Goal: Task Accomplishment & Management: Use online tool/utility

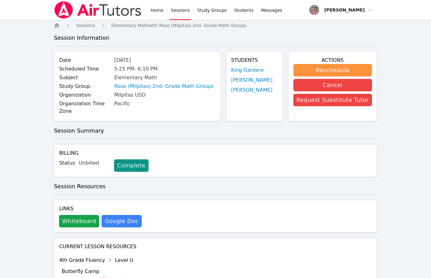
click at [165, 10] on div "Home Sessions Study Groups Students Messages" at bounding box center [216, 10] width 134 height 20
click at [154, 7] on link "Home" at bounding box center [156, 10] width 15 height 20
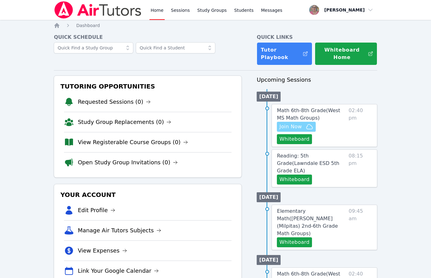
click at [280, 127] on span "Join Now" at bounding box center [290, 126] width 22 height 7
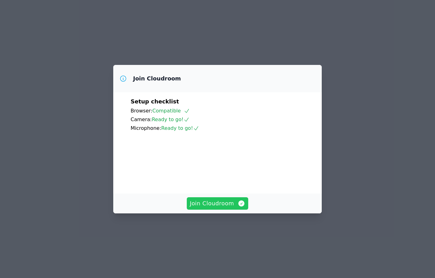
click at [215, 208] on span "Join Cloudroom" at bounding box center [218, 203] width 56 height 9
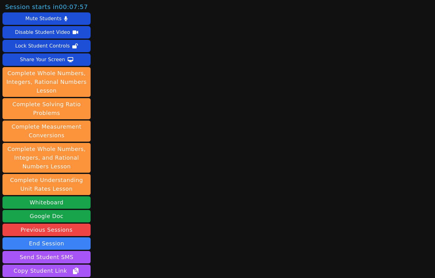
scroll to position [52, 0]
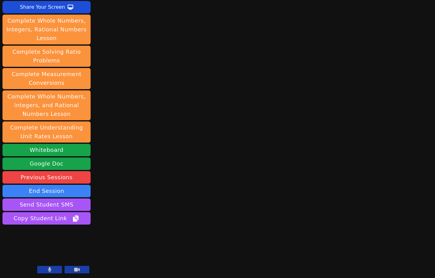
click at [43, 270] on button at bounding box center [49, 269] width 25 height 7
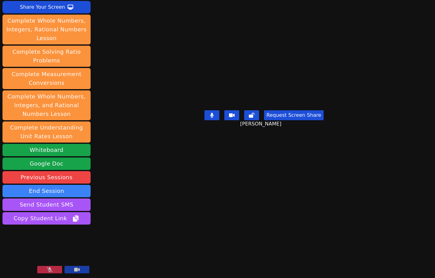
click at [135, 235] on div "Session starts in 00:00:14 Mute Students Disable Student Video Lock Student Con…" at bounding box center [217, 139] width 435 height 278
click at [56, 269] on button at bounding box center [49, 269] width 25 height 7
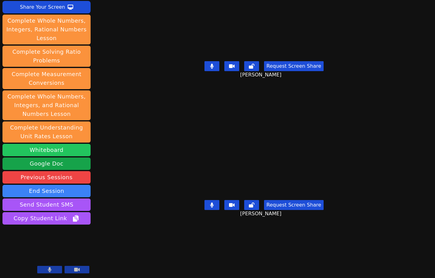
click at [57, 148] on button "Whiteboard" at bounding box center [46, 150] width 88 height 12
click at [157, 260] on div "Session starts in 00:00:00 Mute Students Disable Student Video Lock Student Con…" at bounding box center [217, 139] width 435 height 278
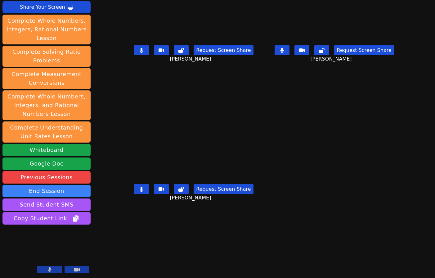
click at [142, 258] on div "Session ends in 00:43:03 Mute Students Disable Student Video Lock Student Contr…" at bounding box center [217, 139] width 435 height 278
click at [134, 194] on button at bounding box center [141, 189] width 15 height 10
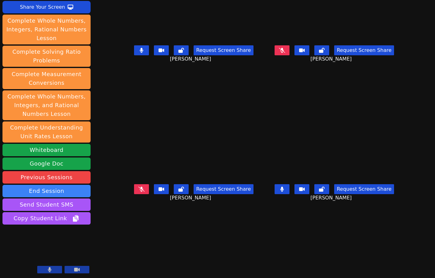
click at [165, 246] on div "Session ends in 00:42:10 Mute Students Disable Student Video Lock Student Contr…" at bounding box center [217, 139] width 435 height 278
click at [133, 252] on div "Session ends in 00:41:55 Mute Students Disable Student Video Lock Student Contr…" at bounding box center [217, 139] width 435 height 278
click at [51, 269] on icon at bounding box center [50, 269] width 4 height 5
click at [57, 269] on button at bounding box center [49, 269] width 25 height 7
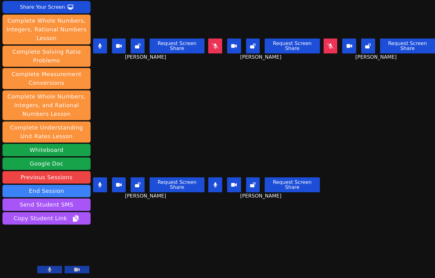
click at [162, 237] on div "Session ends in 00:39:03 Mute Students Disable Student Video Lock Student Contr…" at bounding box center [217, 139] width 435 height 278
click at [133, 257] on div "Session ends in 00:36:57 Mute Students Disable Student Video Lock Student Contr…" at bounding box center [217, 139] width 435 height 278
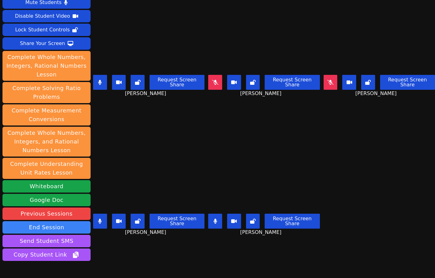
scroll to position [0, 0]
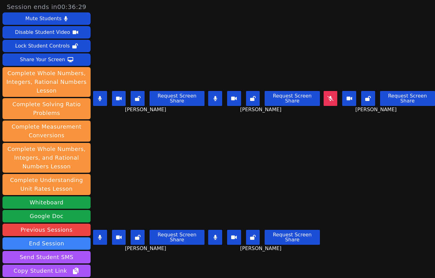
click at [214, 235] on icon at bounding box center [215, 237] width 3 height 5
click at [94, 99] on button at bounding box center [100, 98] width 14 height 15
click at [101, 91] on button at bounding box center [100, 98] width 14 height 15
click at [212, 235] on icon at bounding box center [215, 237] width 6 height 5
click at [99, 98] on icon at bounding box center [100, 98] width 4 height 5
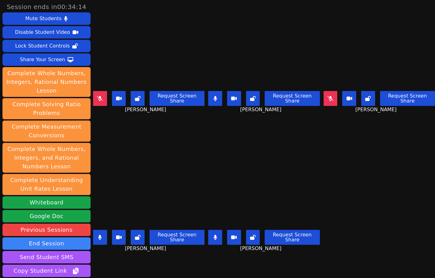
click at [97, 237] on button at bounding box center [100, 237] width 14 height 15
click at [216, 232] on button at bounding box center [215, 237] width 14 height 15
click at [214, 96] on icon at bounding box center [216, 98] width 4 height 5
click at [328, 97] on icon at bounding box center [331, 98] width 6 height 5
click at [130, 263] on div "Isreal Chavez-Ventura Request Screen Share Isreal Chavez-Ventura" at bounding box center [148, 208] width 111 height 139
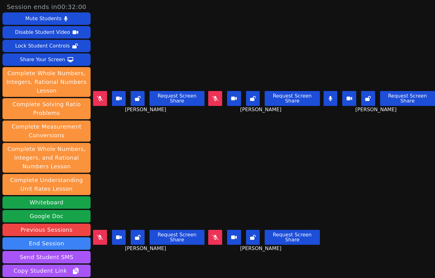
click at [212, 96] on icon at bounding box center [215, 98] width 6 height 5
click at [105, 238] on button at bounding box center [100, 237] width 14 height 15
drag, startPoint x: 166, startPoint y: 264, endPoint x: 174, endPoint y: 263, distance: 8.2
click at [166, 264] on div "Isreal Chavez-Ventura Request Screen Share Isreal Chavez-Ventura" at bounding box center [148, 208] width 111 height 139
click at [103, 234] on button at bounding box center [100, 237] width 14 height 15
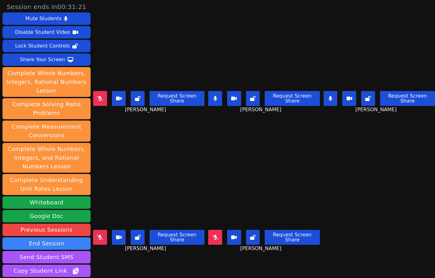
click at [212, 235] on icon at bounding box center [215, 237] width 6 height 5
click at [213, 92] on button at bounding box center [215, 98] width 14 height 15
click at [157, 128] on div "Kyce Cochran Request Screen Share Kyce Cochran" at bounding box center [148, 69] width 111 height 139
click at [165, 258] on div "Isreal Chavez-Ventura Request Screen Share Isreal Chavez-Ventura" at bounding box center [148, 208] width 111 height 139
click at [178, 260] on div "Isreal Chavez-Ventura Request Screen Share Isreal Chavez-Ventura" at bounding box center [148, 208] width 111 height 139
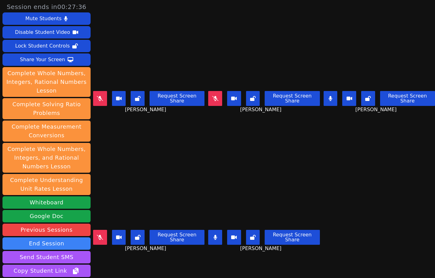
click at [152, 255] on div "Isreal Chavez-Ventura Request Screen Share Isreal Chavez-Ventura" at bounding box center [148, 208] width 111 height 139
drag, startPoint x: 119, startPoint y: 255, endPoint x: 201, endPoint y: 166, distance: 121.7
click at [121, 250] on div "Isreal Chavez-Ventura Request Screen Share Isreal Chavez-Ventura" at bounding box center [148, 208] width 111 height 139
click at [327, 95] on button at bounding box center [331, 98] width 14 height 15
click at [215, 231] on button at bounding box center [215, 237] width 14 height 15
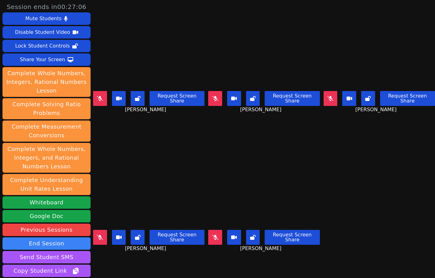
click at [213, 97] on icon at bounding box center [215, 98] width 6 height 5
click at [99, 230] on button at bounding box center [100, 237] width 14 height 15
click at [96, 97] on button at bounding box center [100, 98] width 14 height 15
click at [151, 264] on div "Isreal Chavez-Ventura Request Screen Share Isreal Chavez-Ventura" at bounding box center [148, 208] width 111 height 139
drag, startPoint x: 138, startPoint y: 268, endPoint x: 163, endPoint y: 258, distance: 27.0
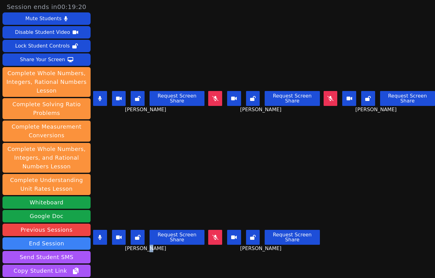
click at [138, 268] on div "Isreal Chavez-Ventura Request Screen Share Isreal Chavez-Ventura" at bounding box center [148, 208] width 111 height 139
click at [212, 235] on icon at bounding box center [215, 237] width 6 height 5
click at [153, 268] on div "Isreal Chavez-Ventura Request Screen Share Isreal Chavez-Ventura" at bounding box center [148, 208] width 111 height 139
click at [179, 256] on div "Isreal Chavez-Ventura Request Screen Share Isreal Chavez-Ventura" at bounding box center [148, 208] width 111 height 139
click at [152, 247] on span "Isreal Chavez-Ventura" at bounding box center [146, 248] width 43 height 7
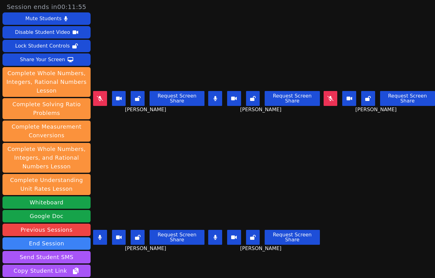
click at [149, 257] on div "Isreal Chavez-Ventura Request Screen Share Isreal Chavez-Ventura" at bounding box center [148, 208] width 111 height 139
click at [174, 265] on div "Isreal Chavez-Ventura Request Screen Share Isreal Chavez-Ventura" at bounding box center [148, 208] width 111 height 139
click at [142, 249] on div "Isreal Chavez-Ventura Request Screen Share Isreal Chavez-Ventura" at bounding box center [148, 208] width 111 height 139
click at [157, 255] on div "Isreal Chavez-Ventura Request Screen Share Isreal Chavez-Ventura" at bounding box center [148, 208] width 111 height 139
click at [182, 265] on div "Isreal Chavez-Ventura Request Screen Share Isreal Chavez-Ventura" at bounding box center [148, 208] width 111 height 139
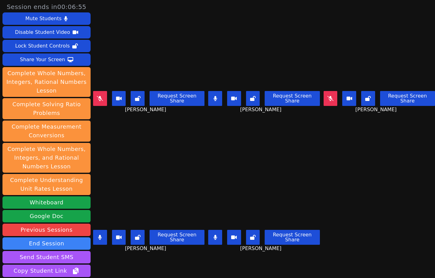
click at [118, 265] on div "Isreal Chavez-Ventura Request Screen Share Isreal Chavez-Ventura" at bounding box center [148, 208] width 111 height 139
click at [112, 262] on div "Isreal Chavez-Ventura Request Screen Share Isreal Chavez-Ventura" at bounding box center [148, 208] width 111 height 139
click at [161, 254] on div "Isreal Chavez-Ventura Request Screen Share Isreal Chavez-Ventura" at bounding box center [148, 208] width 111 height 139
click at [102, 235] on icon at bounding box center [100, 237] width 4 height 5
